Goal: Transaction & Acquisition: Obtain resource

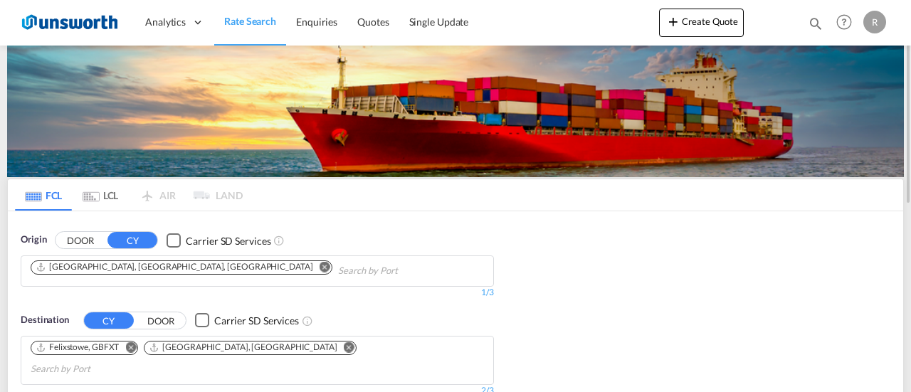
drag, startPoint x: 132, startPoint y: 260, endPoint x: 138, endPoint y: 265, distance: 7.6
click at [310, 261] on button "Remove" at bounding box center [320, 268] width 21 height 14
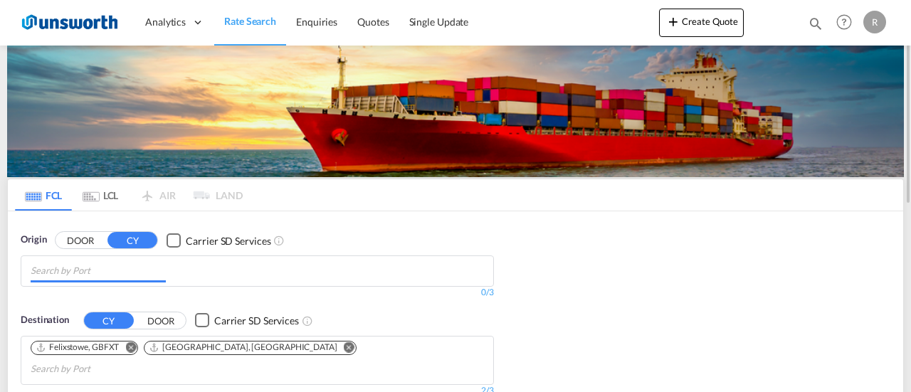
click at [145, 270] on input "Chips input." at bounding box center [98, 271] width 135 height 23
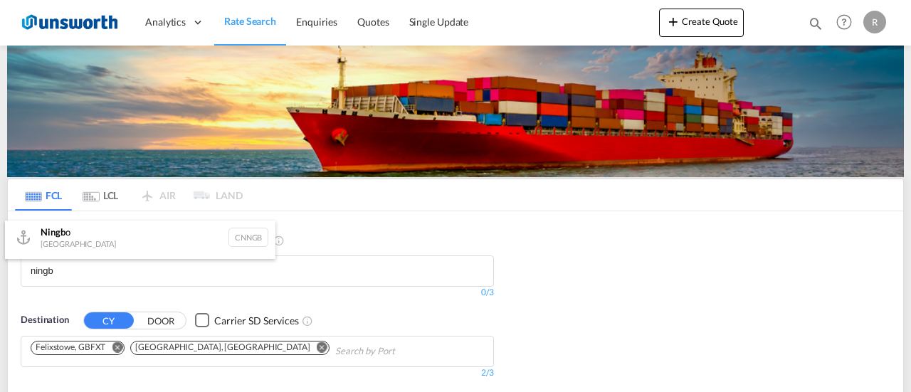
scroll to position [4, 0]
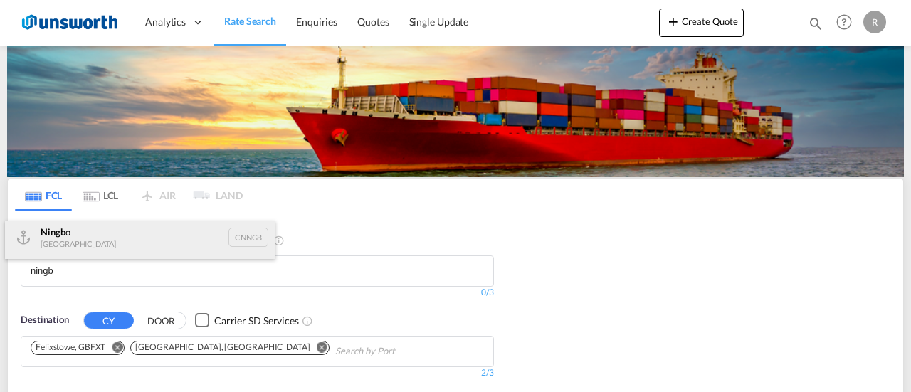
type input "ningb"
click at [117, 248] on div "Ningb o China CNNGB" at bounding box center [140, 237] width 270 height 43
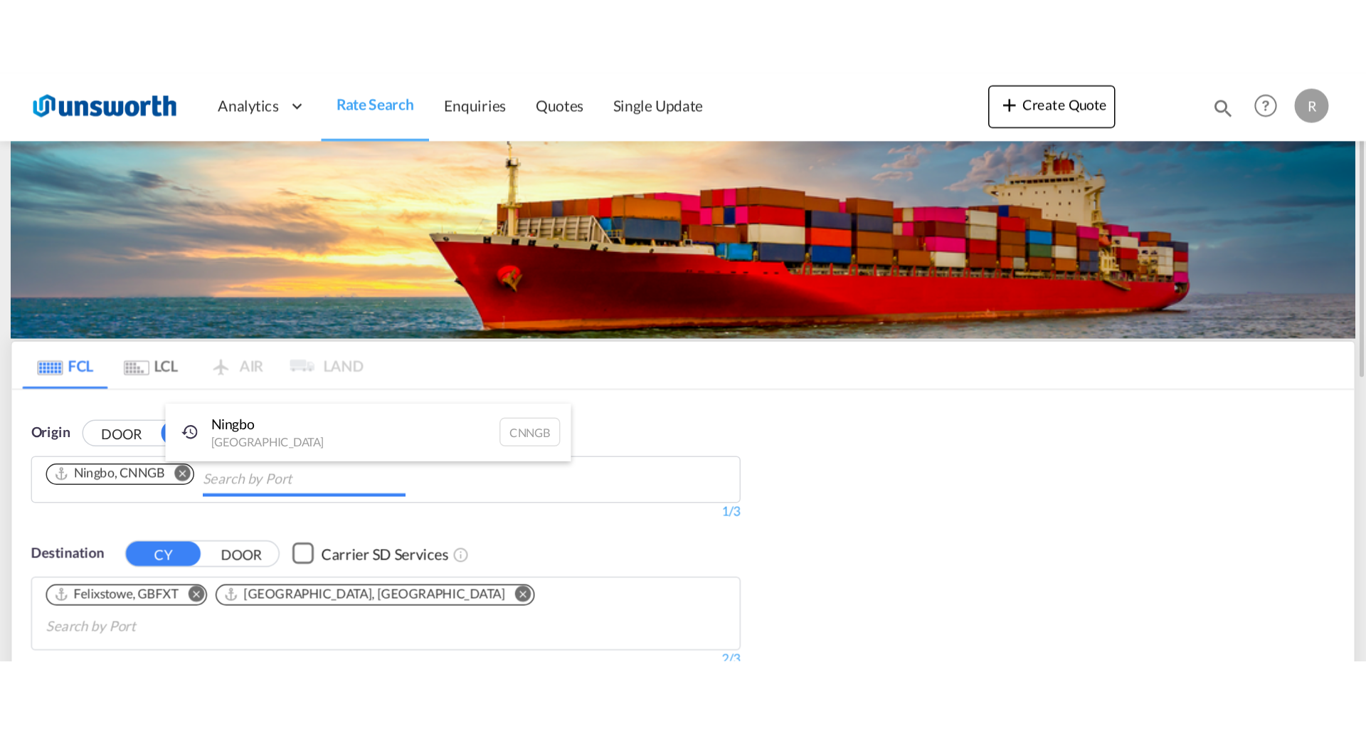
scroll to position [0, 0]
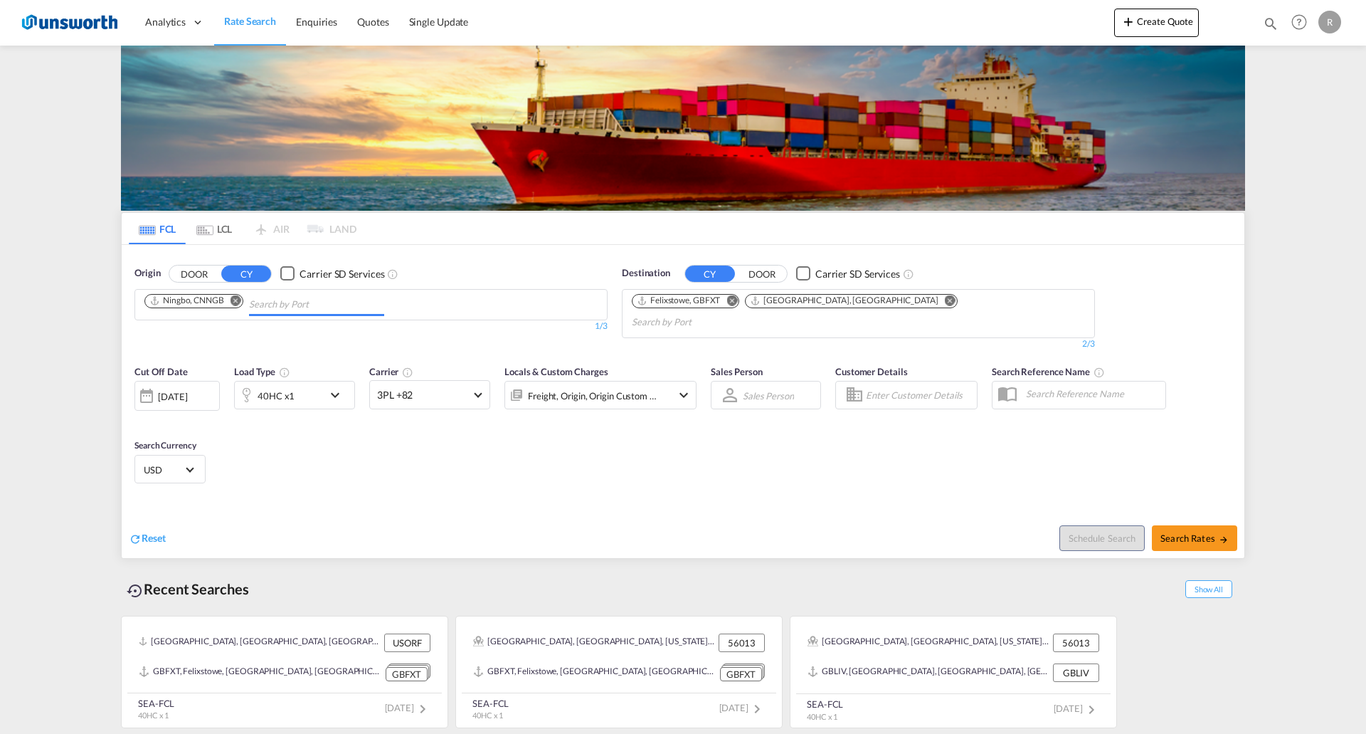
click at [339, 302] on body "Analytics Reports Dashboard Rate Search Enquiries Quotes" at bounding box center [683, 367] width 1366 height 734
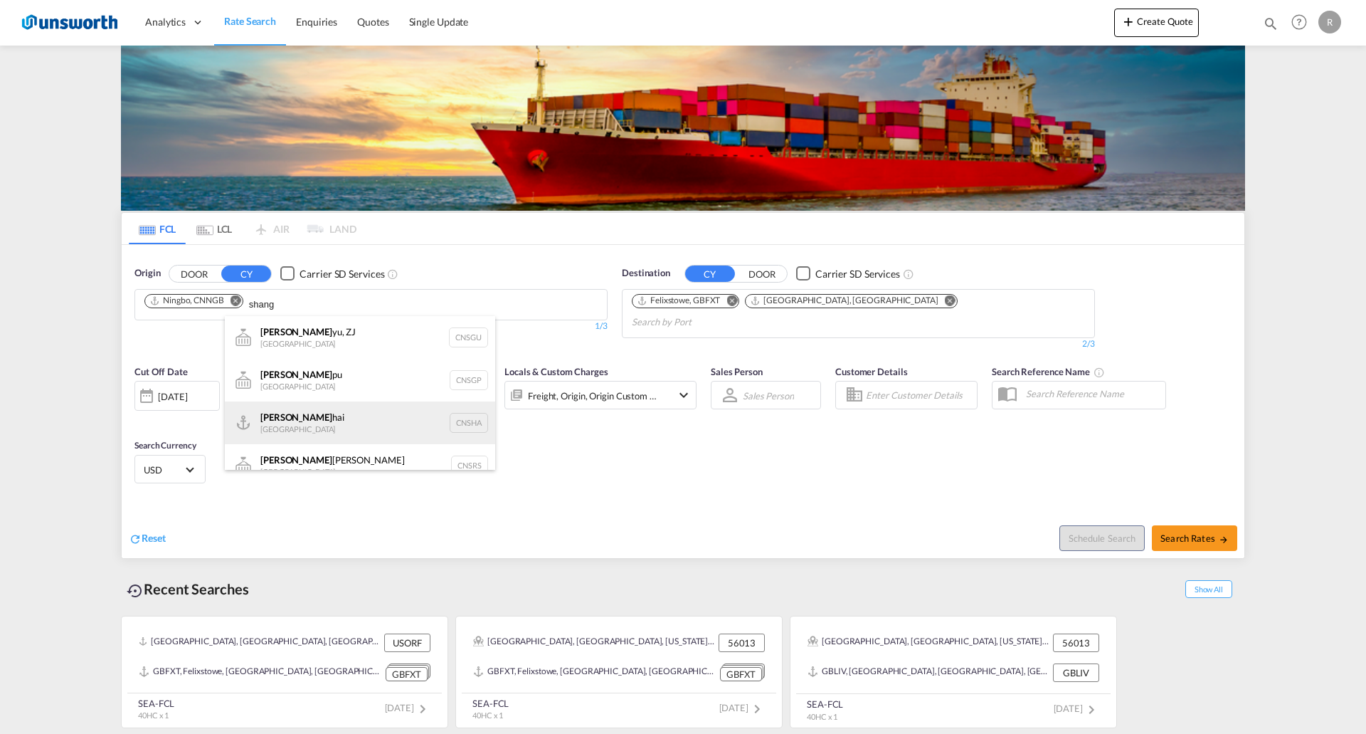
type input "shang"
click at [333, 391] on div "Shang hai China CNSHA" at bounding box center [360, 422] width 270 height 43
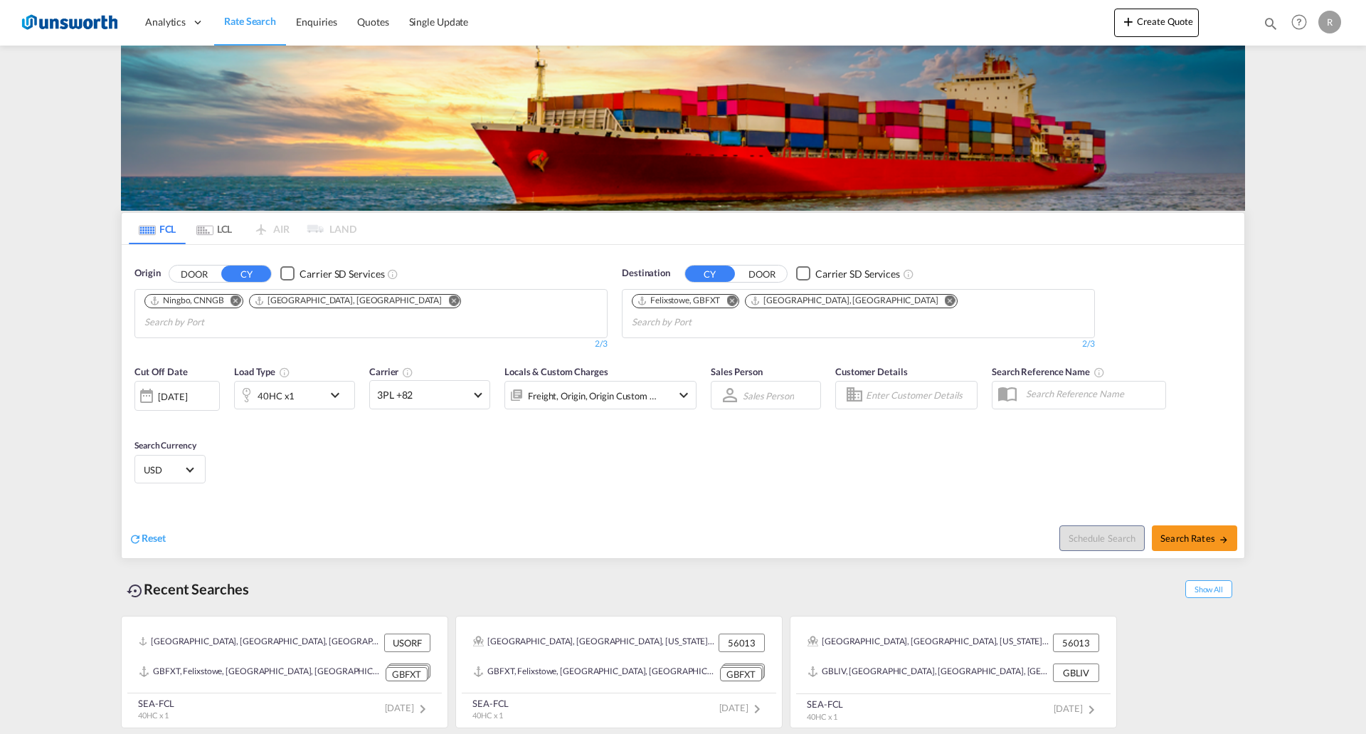
click at [732, 302] on md-icon "Remove" at bounding box center [731, 300] width 11 height 11
click at [832, 303] on md-icon "Remove" at bounding box center [837, 300] width 11 height 11
click at [771, 276] on button "DOOR" at bounding box center [762, 273] width 50 height 16
click at [736, 297] on body "Analytics Reports Dashboard Rate Search Enquiries Quotes" at bounding box center [683, 367] width 1366 height 734
click at [717, 305] on body "Analytics Reports Dashboard Rate Search Enquiries Quotes" at bounding box center [683, 367] width 1366 height 734
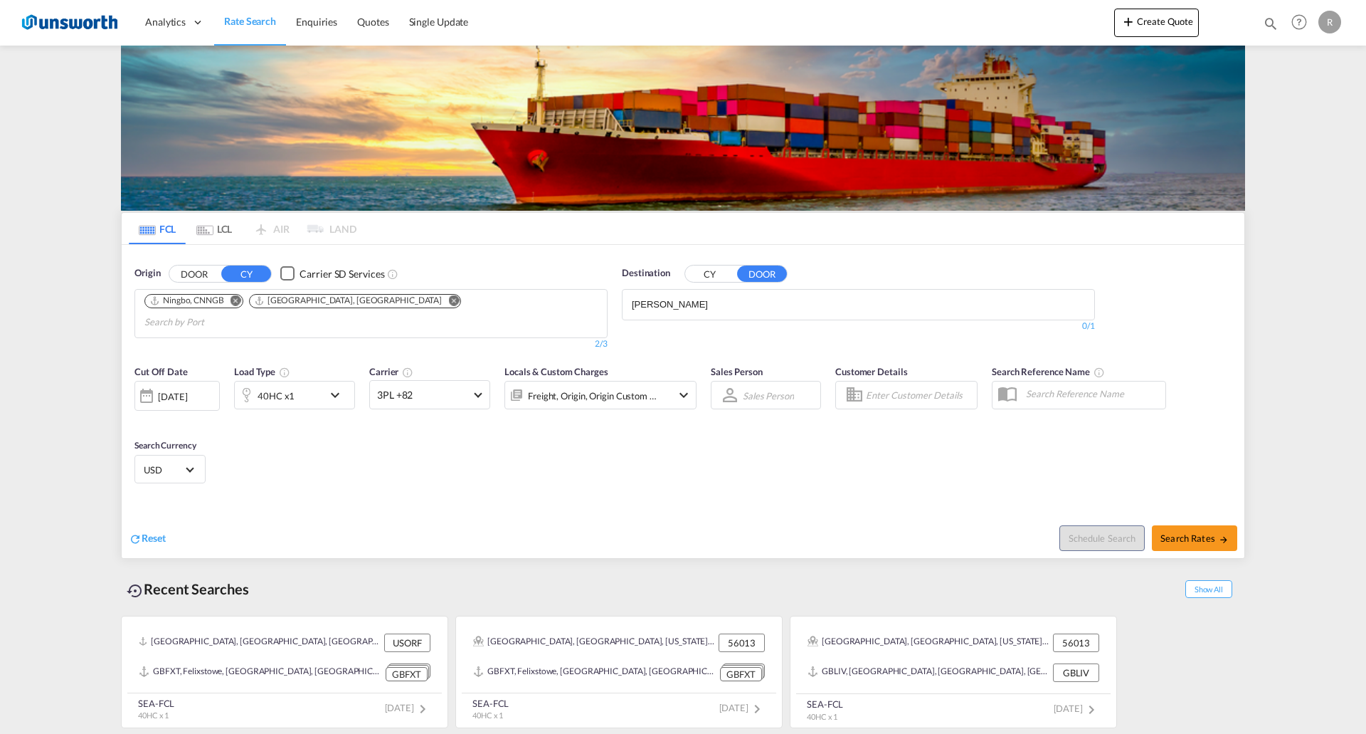
drag, startPoint x: 717, startPoint y: 305, endPoint x: 767, endPoint y: 302, distance: 49.9
click at [767, 302] on md-chips-wrap "[PERSON_NAME]" at bounding box center [701, 303] width 143 height 26
type input "coleraine"
click at [725, 310] on body "Analytics Reports Dashboard Rate Search Enquiries Quotes" at bounding box center [683, 367] width 1366 height 734
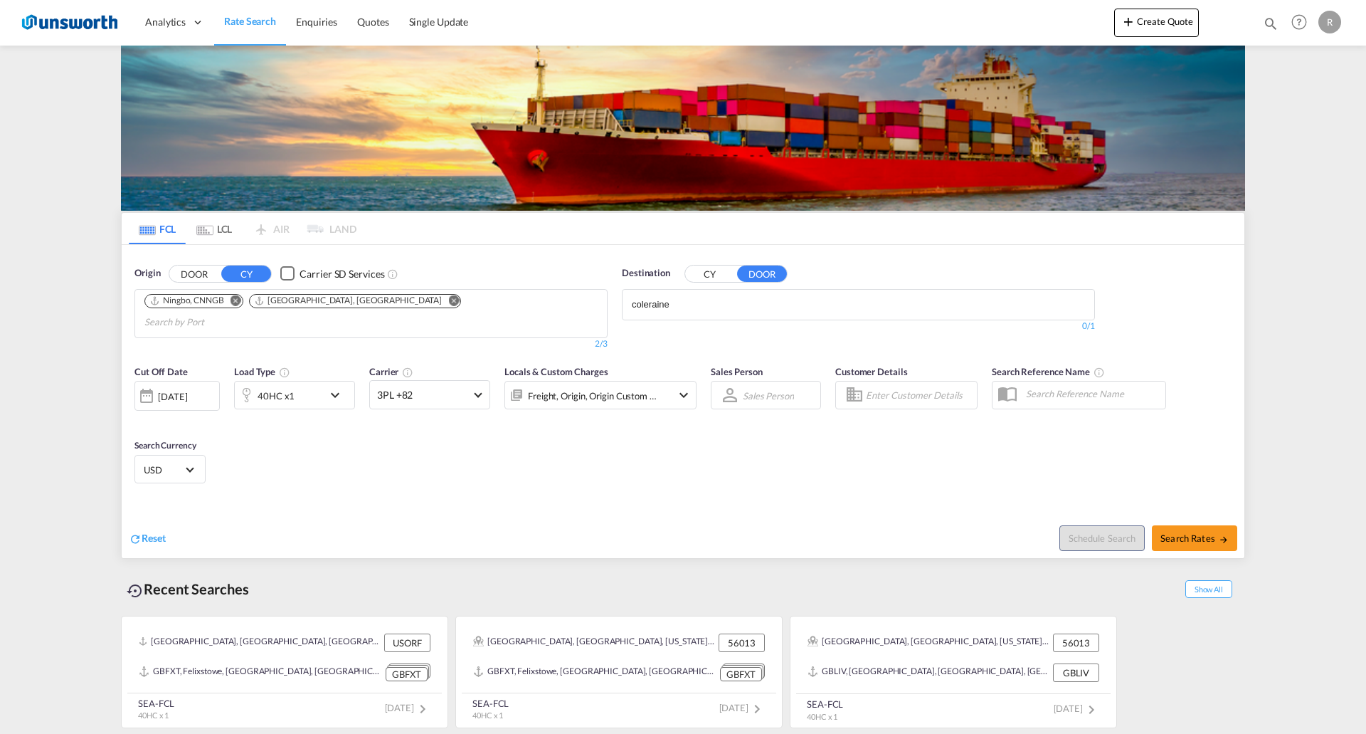
drag, startPoint x: 725, startPoint y: 310, endPoint x: 744, endPoint y: 295, distance: 24.2
click at [745, 300] on body "Analytics Reports Dashboard Rate Search Enquiries Quotes" at bounding box center [683, 367] width 1366 height 734
type input "c"
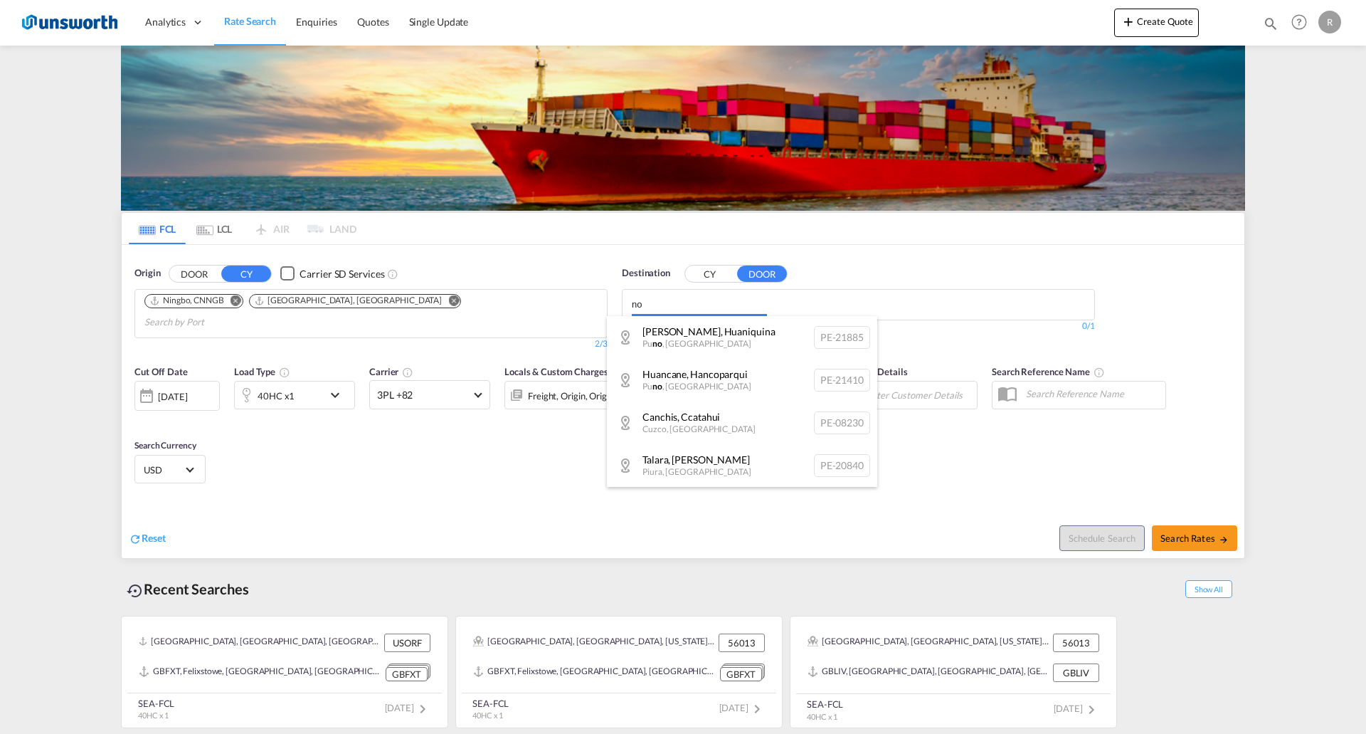
type input "n"
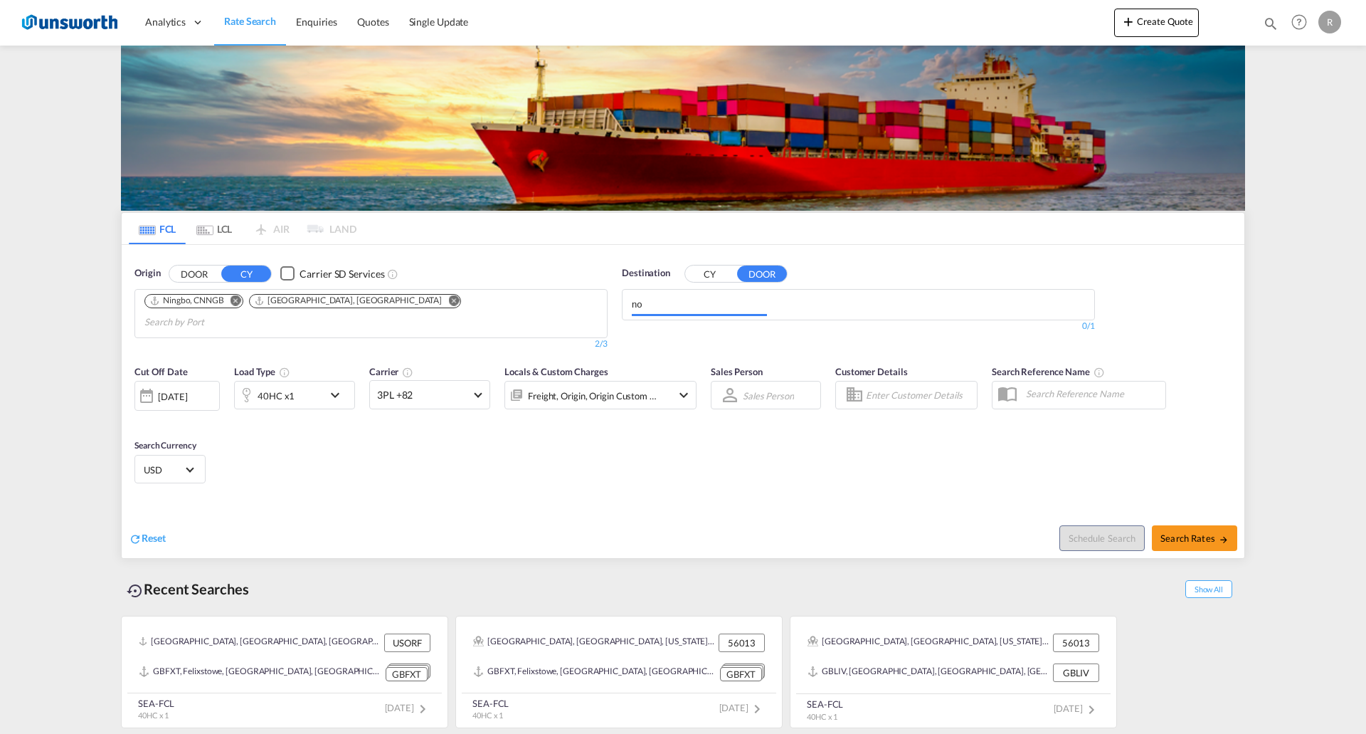
type input "n"
click at [731, 276] on button "CY" at bounding box center [710, 273] width 50 height 16
click at [709, 301] on input "Chips input." at bounding box center [699, 304] width 135 height 23
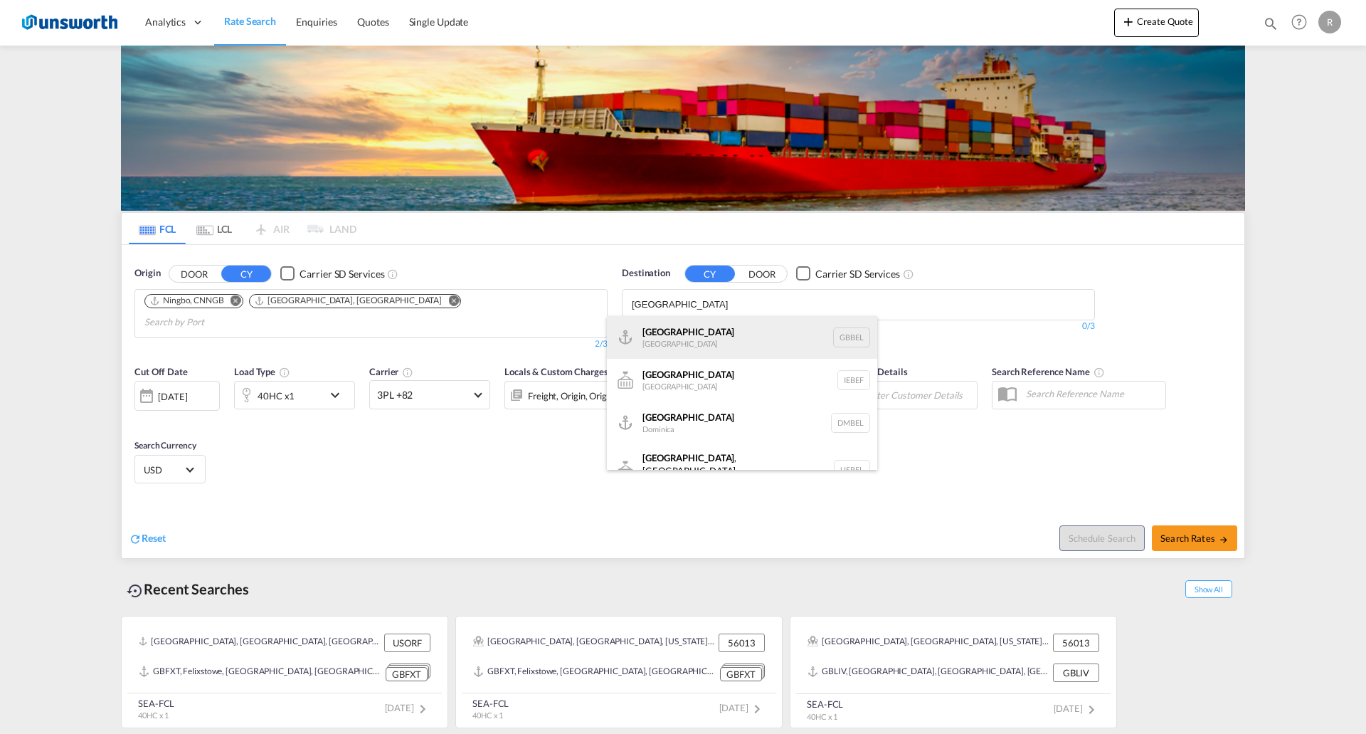
type input "[GEOGRAPHIC_DATA]"
click at [721, 342] on div "[GEOGRAPHIC_DATA] [GEOGRAPHIC_DATA] GBBEL" at bounding box center [742, 337] width 270 height 43
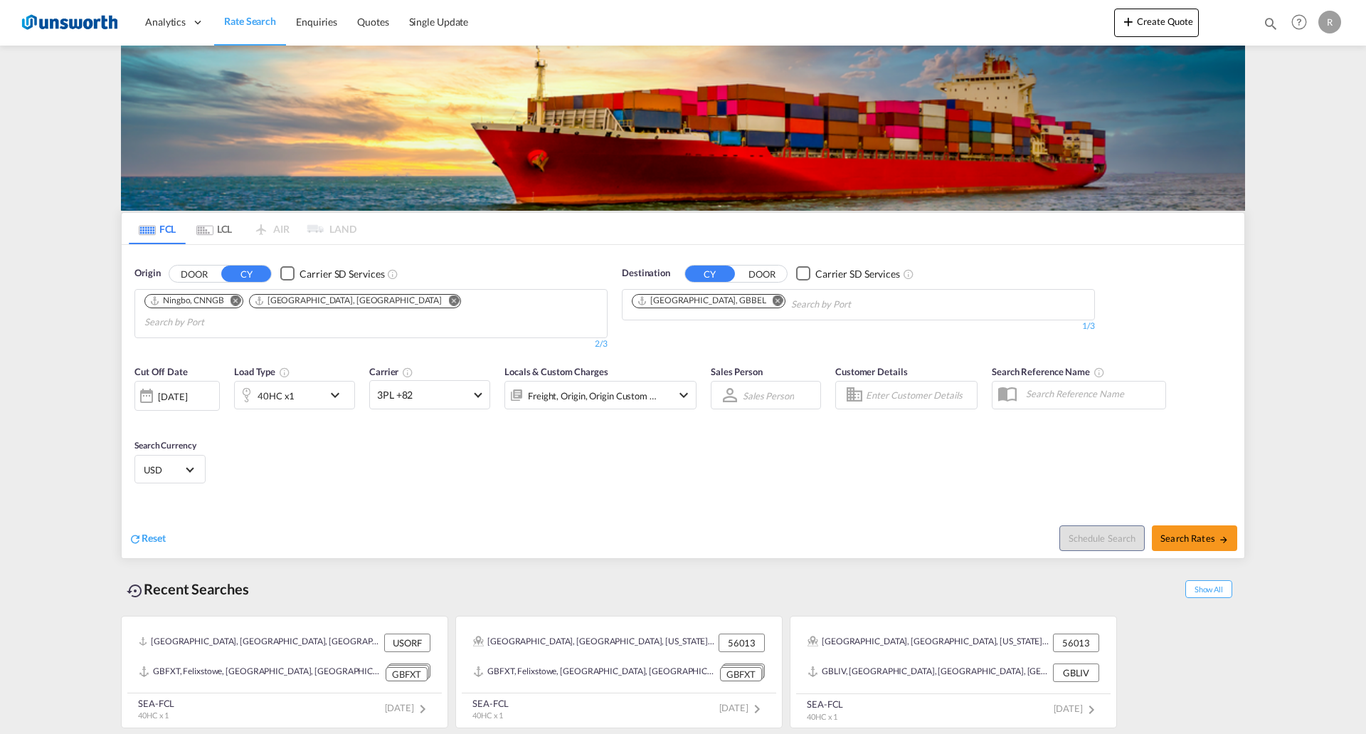
click at [301, 381] on div "40HC x1" at bounding box center [279, 395] width 88 height 28
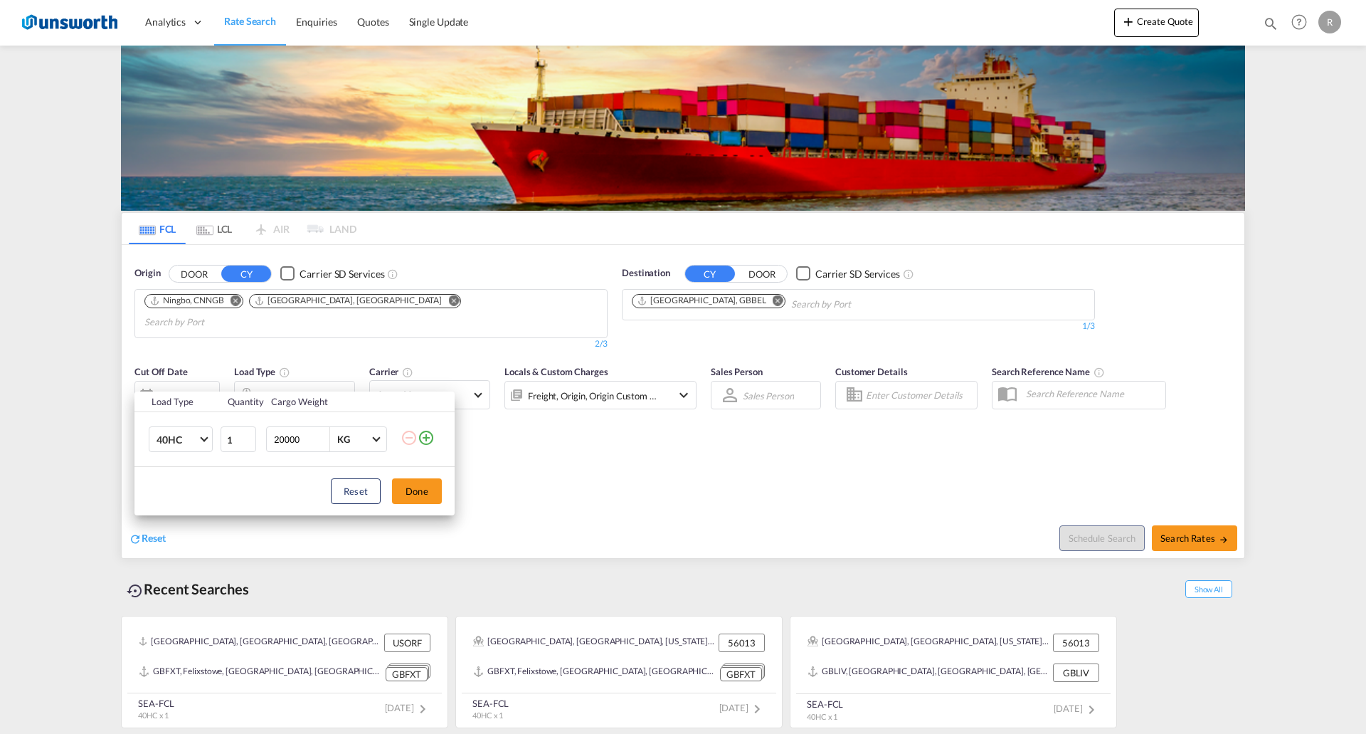
click at [415, 391] on md-icon "icon-minus-circle-outline" at bounding box center [409, 437] width 17 height 17
click at [206, 391] on md-select-value "40HC" at bounding box center [183, 439] width 57 height 24
click at [196, 379] on md-option "20GP" at bounding box center [193, 371] width 97 height 34
click at [423, 391] on button "Done" at bounding box center [417, 491] width 50 height 26
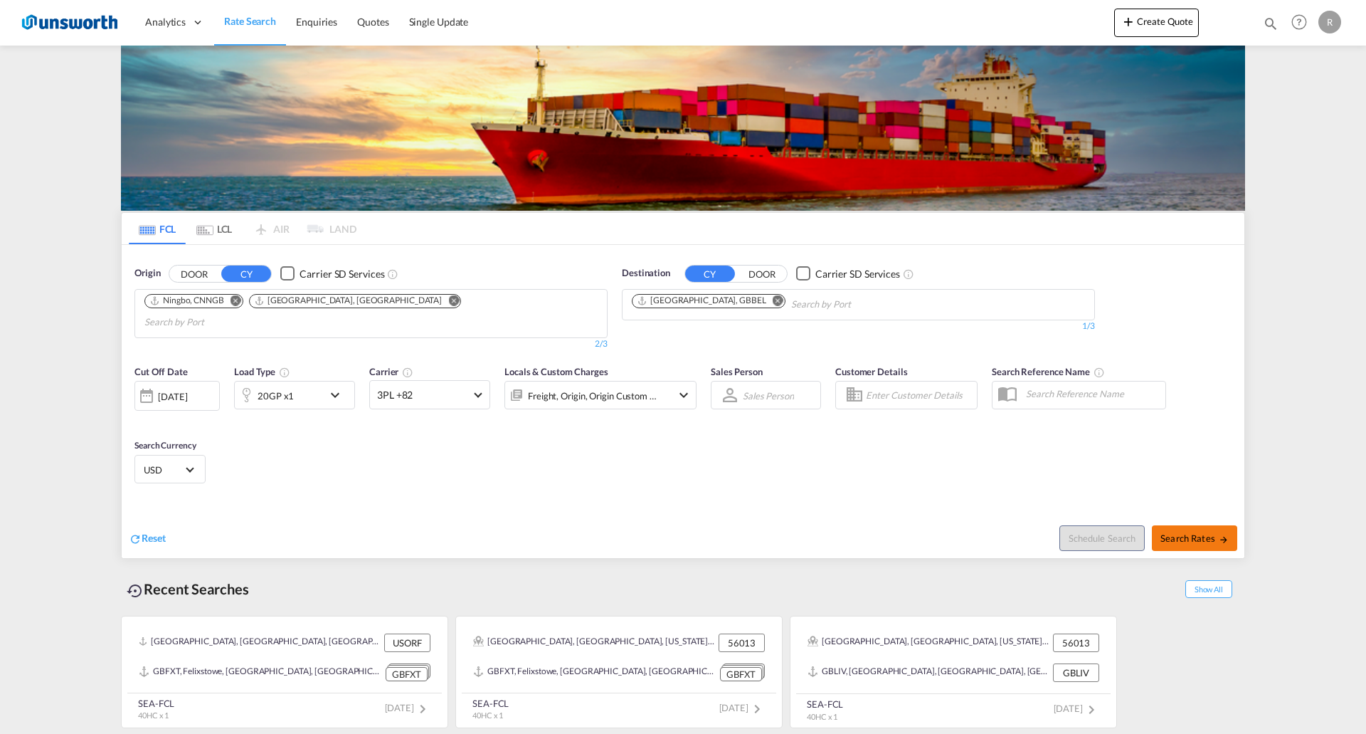
click at [910, 391] on span "Search Rates" at bounding box center [1194, 537] width 68 height 11
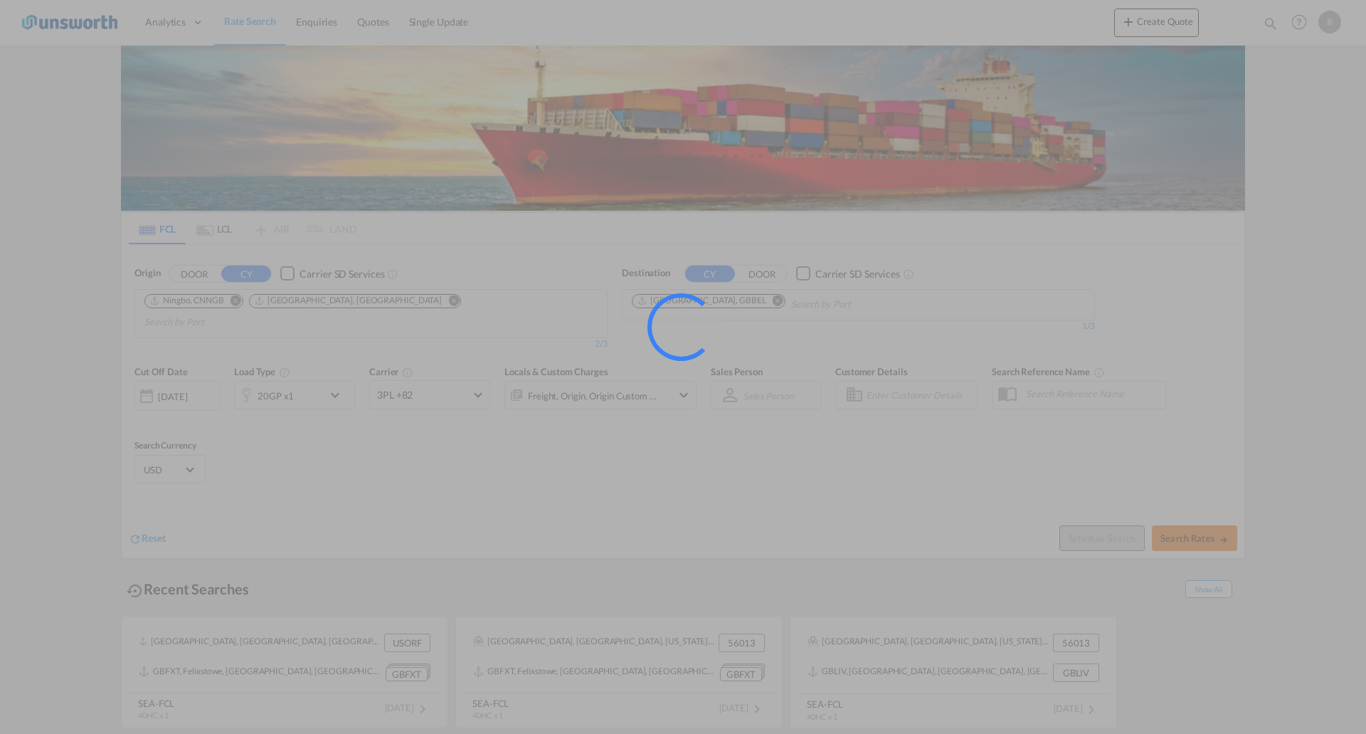
type input "CNNGB,CNSHA to GBBEL / [DATE]"
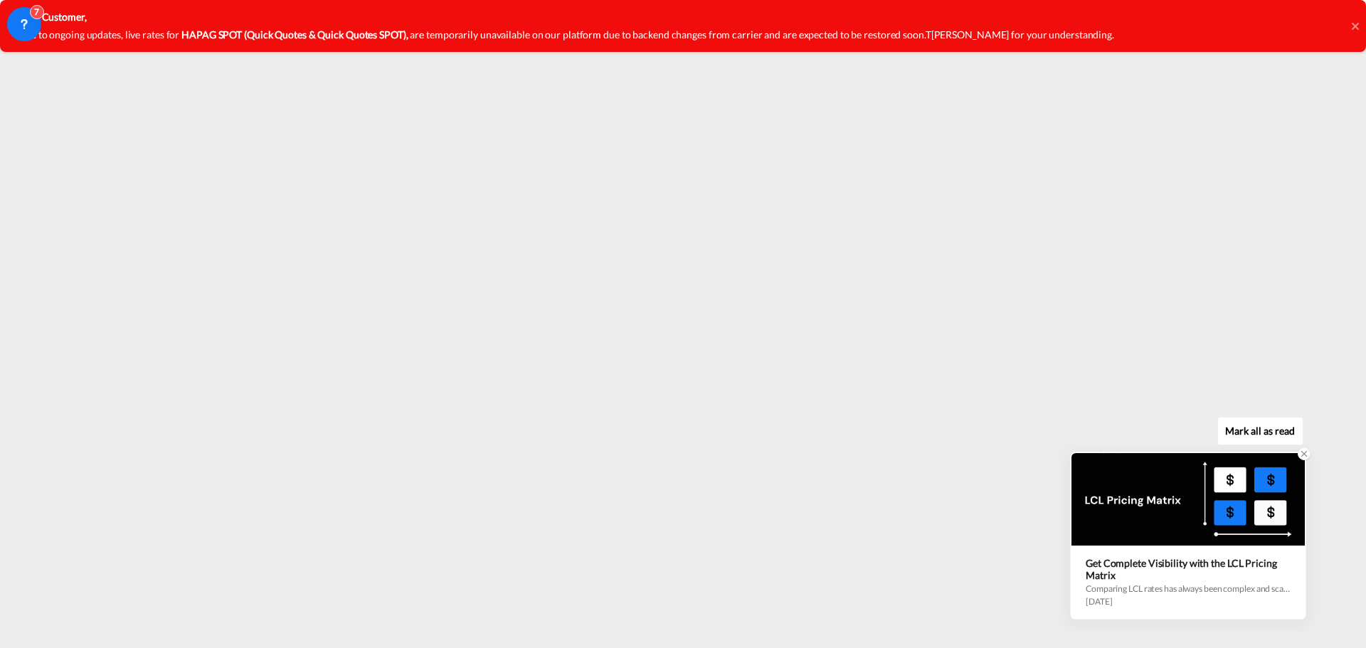
click at [910, 391] on icon at bounding box center [1304, 454] width 10 height 10
